Goal: Find specific page/section: Find specific page/section

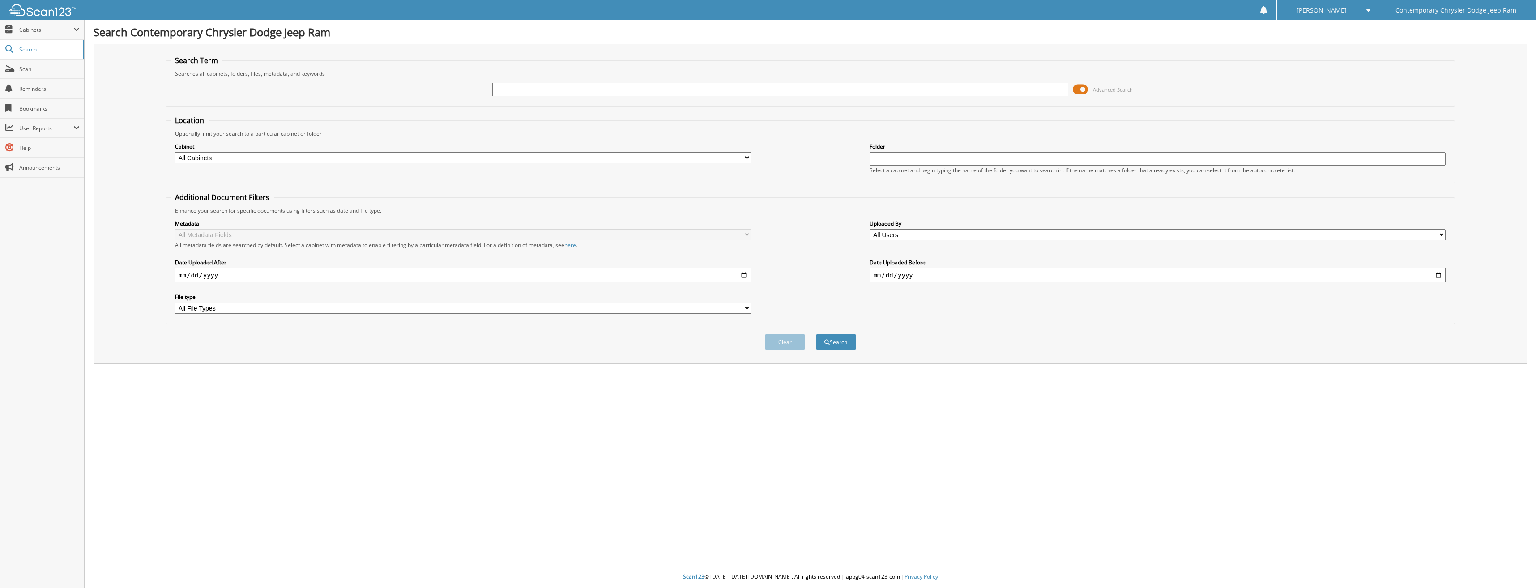
click at [500, 89] on input "text" at bounding box center [780, 89] width 576 height 13
type input "96703"
click at [816, 334] on button "Search" at bounding box center [836, 342] width 40 height 17
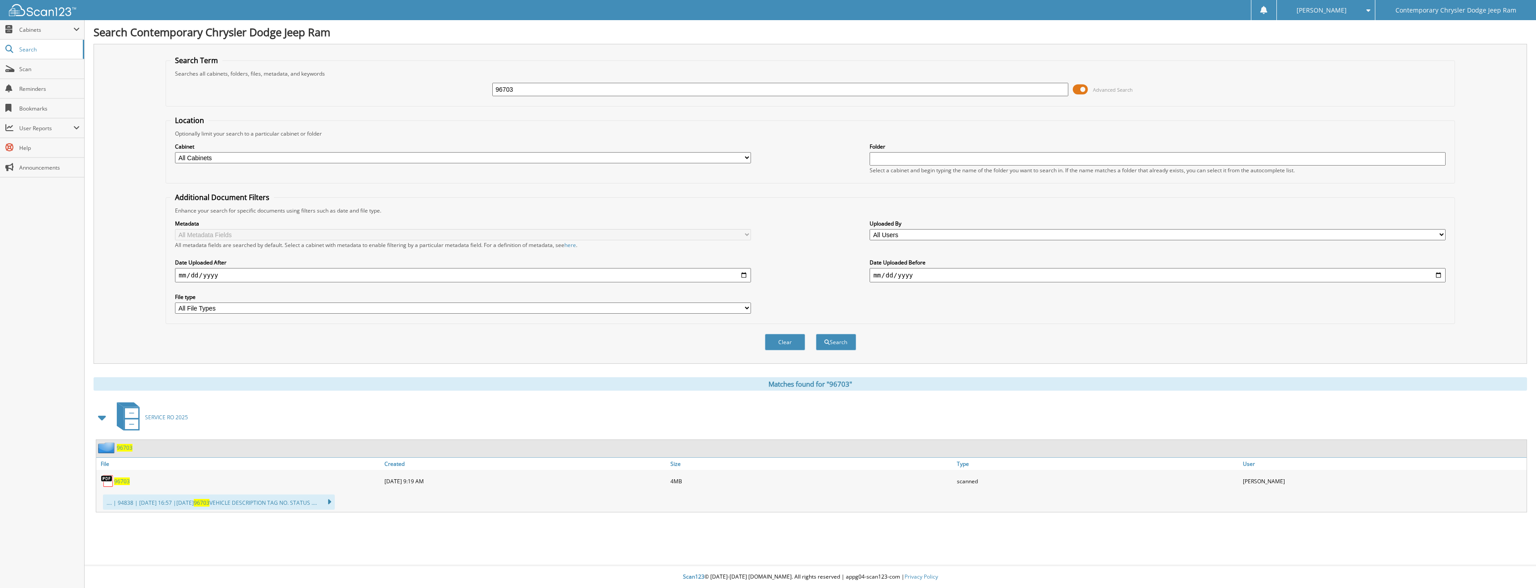
click at [124, 479] on span "96703" at bounding box center [122, 482] width 16 height 8
drag, startPoint x: 518, startPoint y: 90, endPoint x: 481, endPoint y: 95, distance: 37.0
click at [481, 95] on div "96703 Advanced Search" at bounding box center [810, 89] width 1279 height 24
type input "95704"
click at [816, 334] on button "Search" at bounding box center [836, 342] width 40 height 17
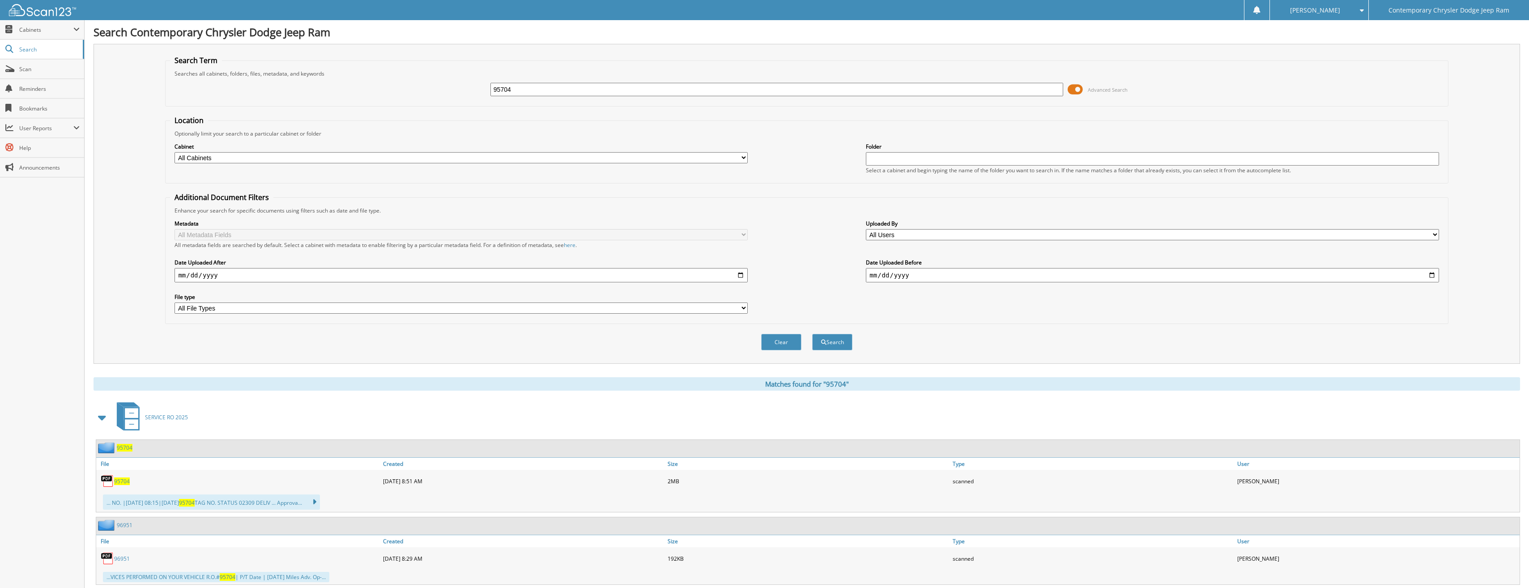
click at [119, 479] on span "95704" at bounding box center [122, 482] width 16 height 8
drag, startPoint x: 528, startPoint y: 88, endPoint x: 440, endPoint y: 85, distance: 88.2
click at [440, 85] on div "95704 Advanced Search" at bounding box center [806, 89] width 1273 height 24
type input "ft512457"
click at [812, 334] on button "Search" at bounding box center [832, 342] width 40 height 17
